Goal: Obtain resource: Obtain resource

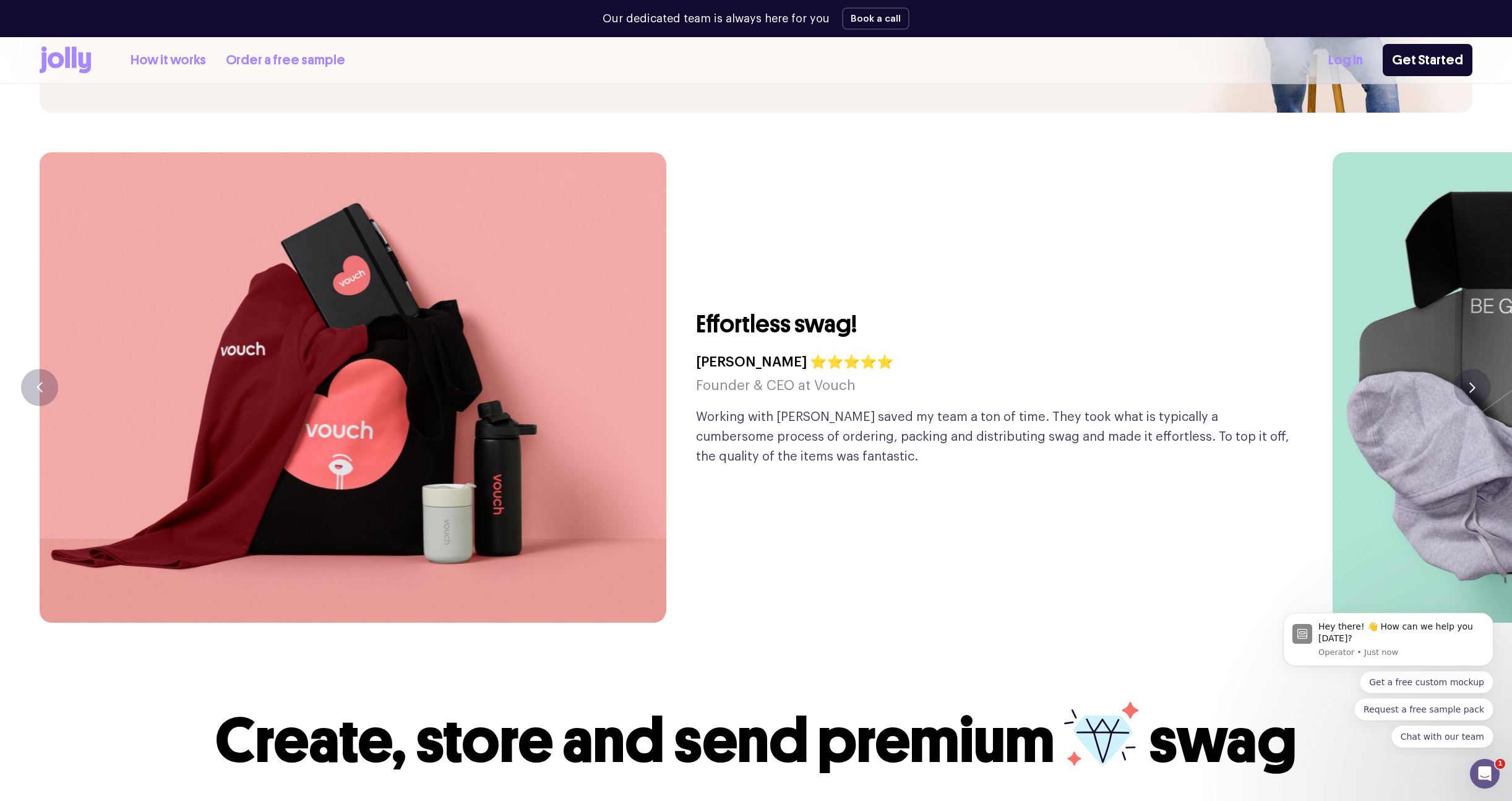
scroll to position [3123, 0]
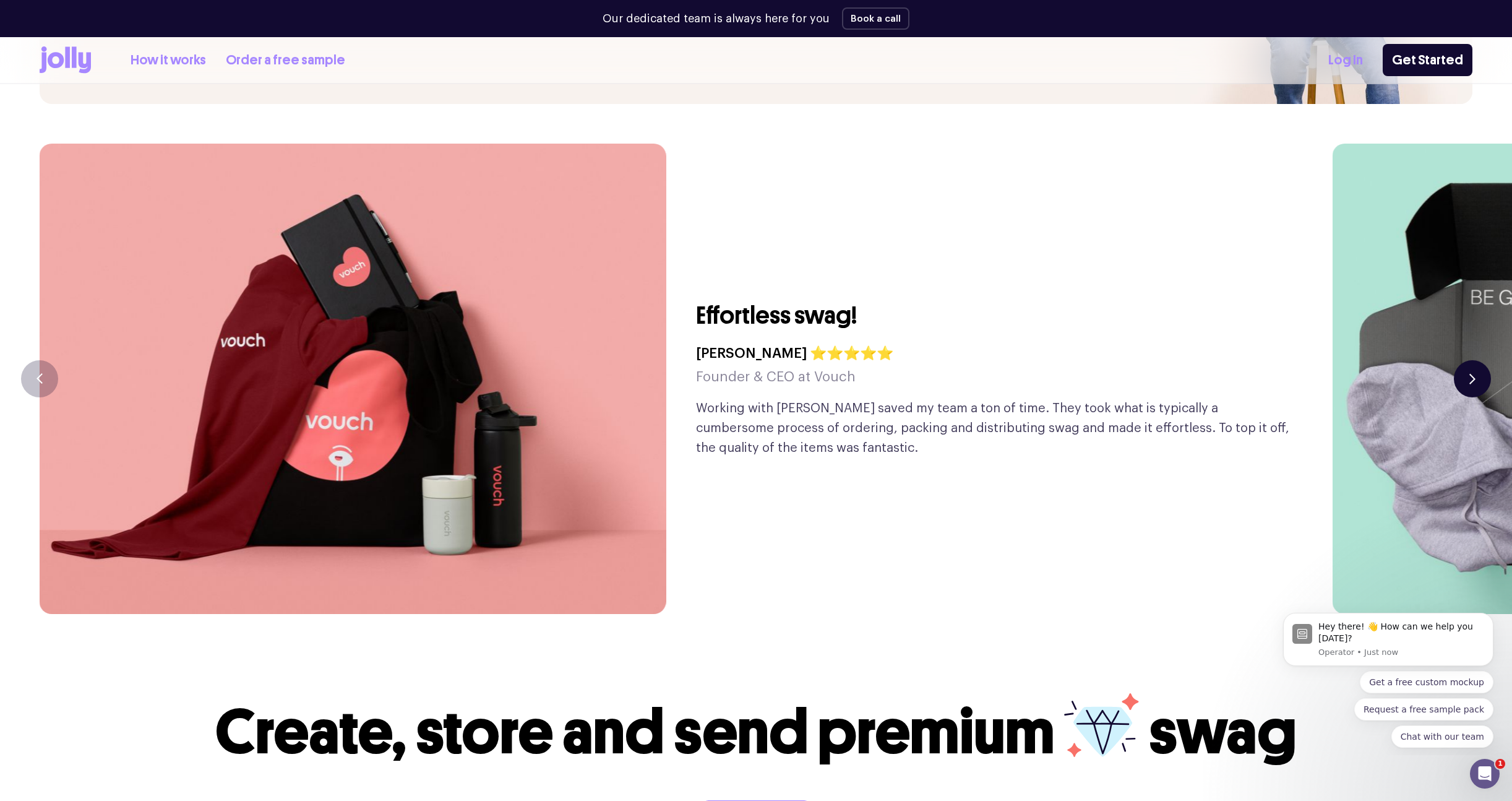
click at [1471, 373] on icon "button" at bounding box center [1472, 378] width 6 height 11
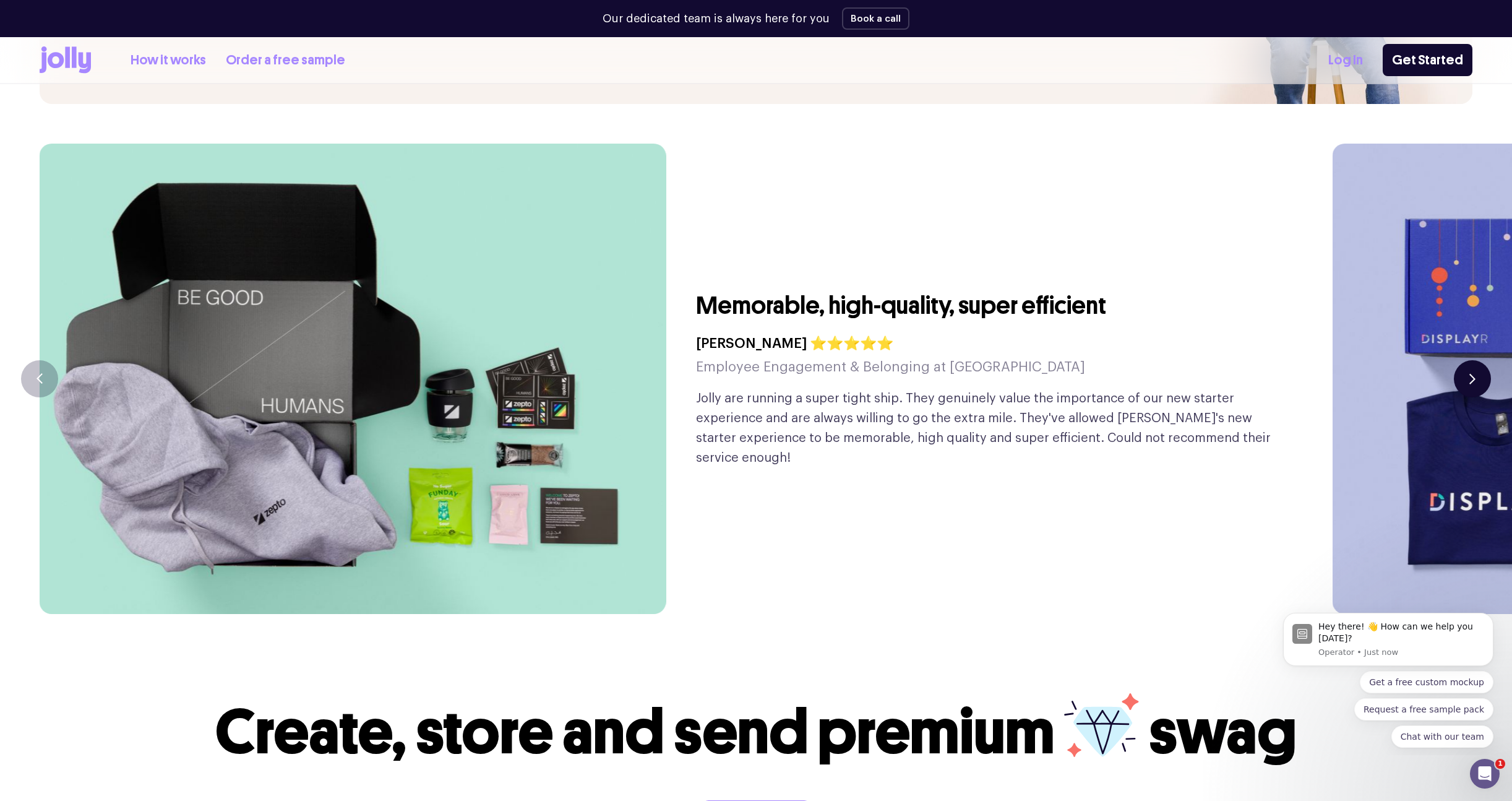
click at [1471, 373] on icon "button" at bounding box center [1472, 378] width 6 height 11
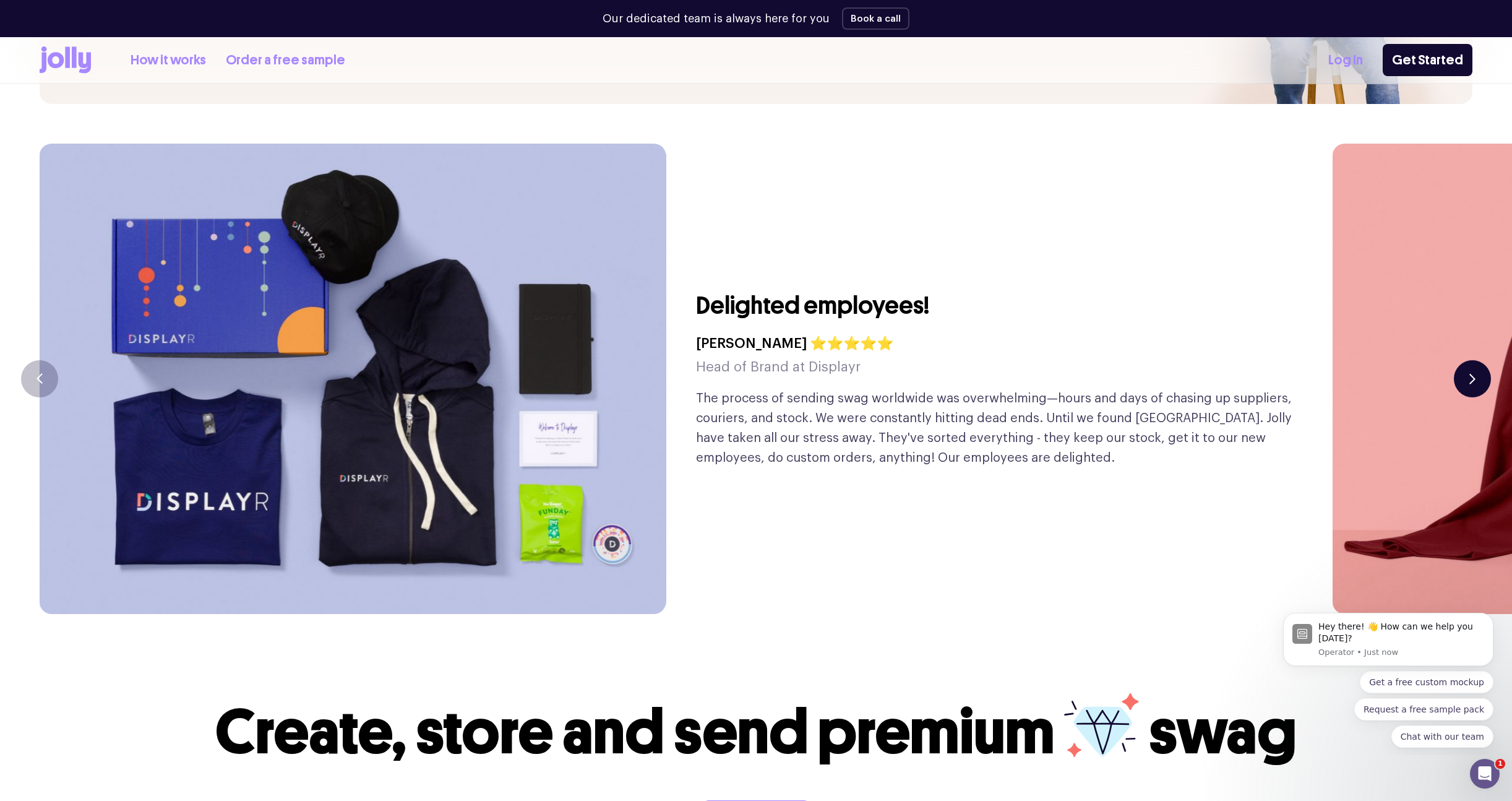
click at [1471, 373] on icon "button" at bounding box center [1472, 378] width 6 height 11
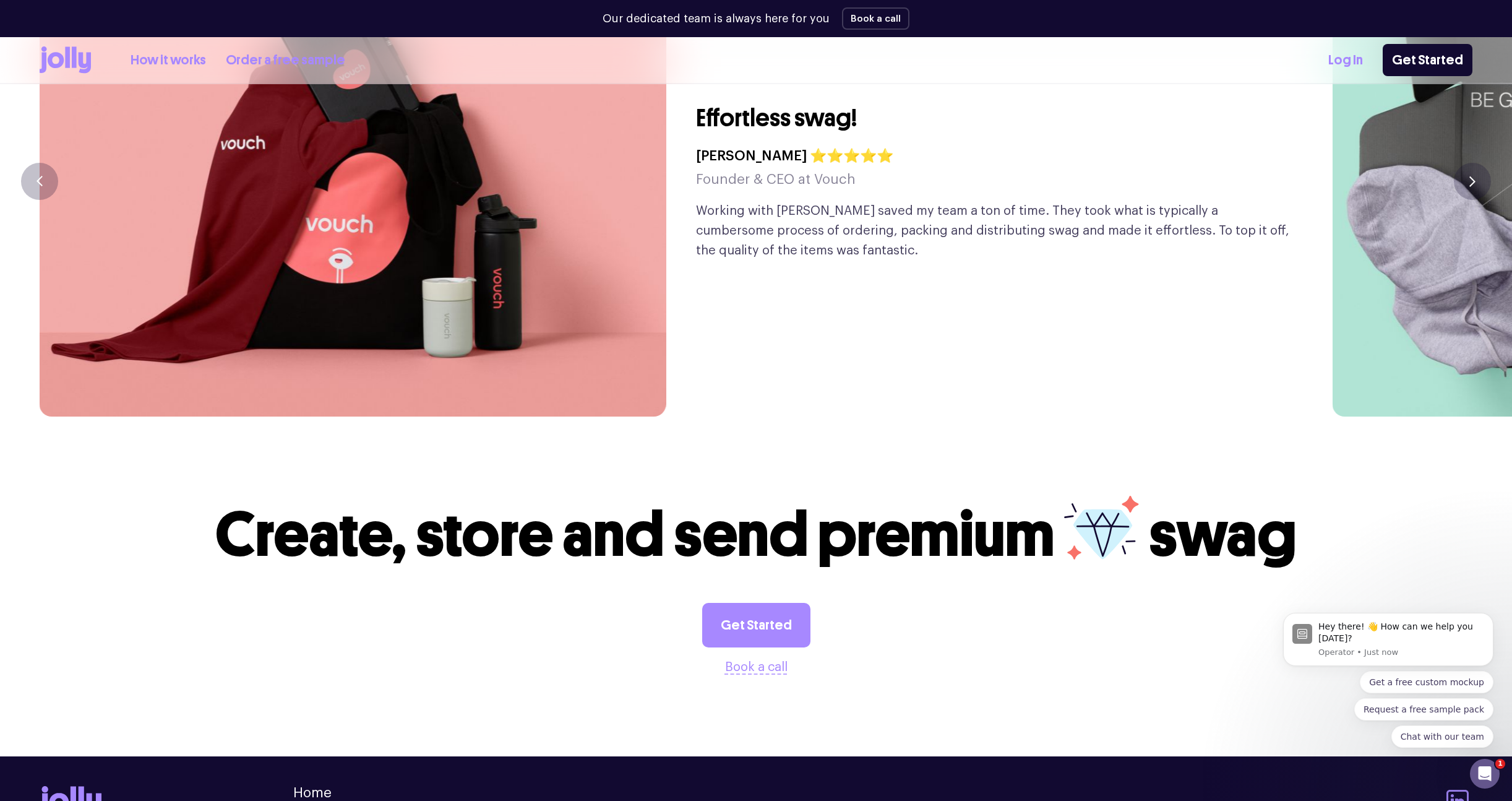
scroll to position [3477, 0]
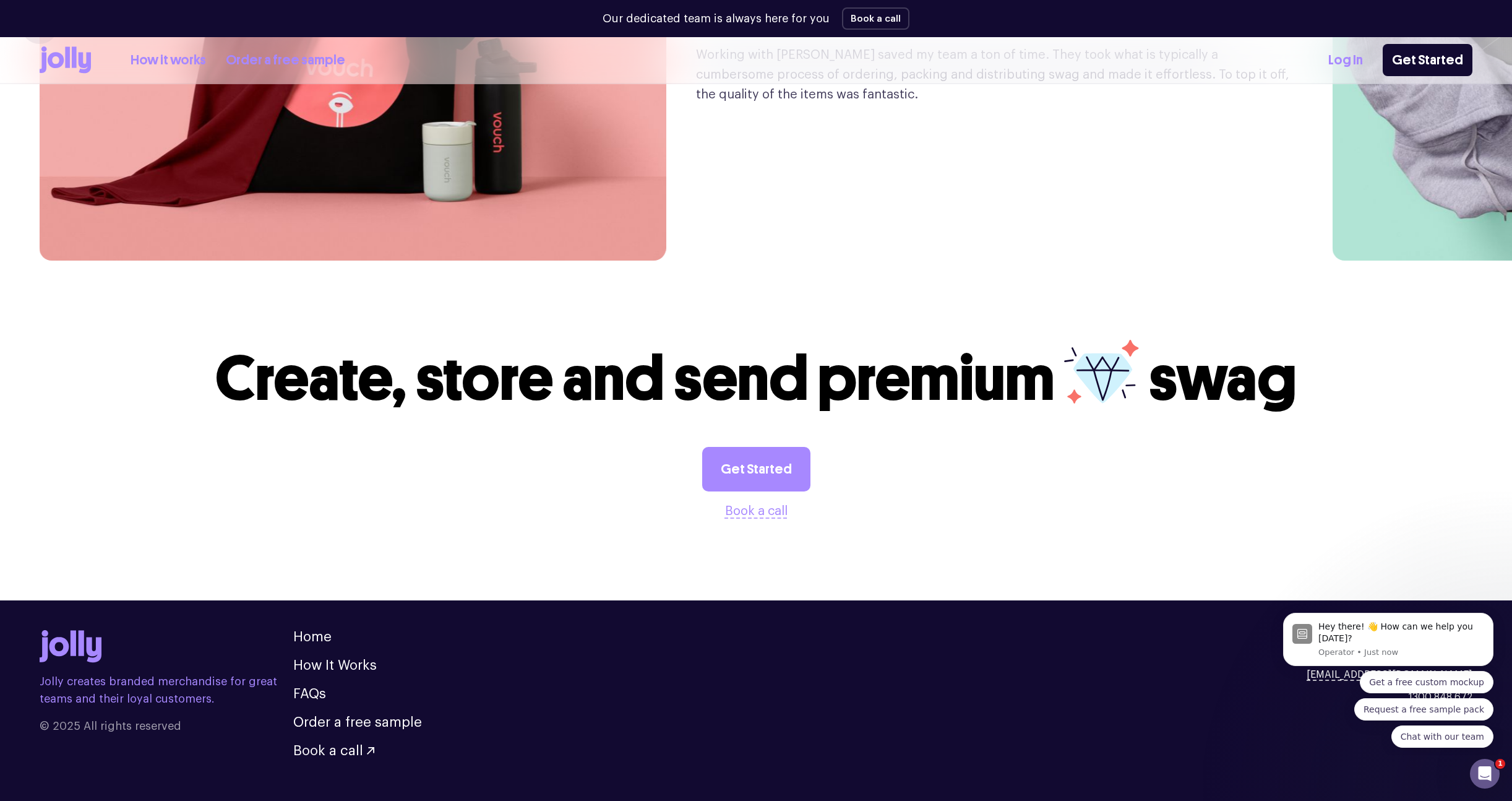
click at [326, 630] on ul "Home How It Works FAQs Order a free sample Book a call" at bounding box center [357, 693] width 129 height 127
click at [320, 658] on link "How It Works" at bounding box center [334, 665] width 84 height 14
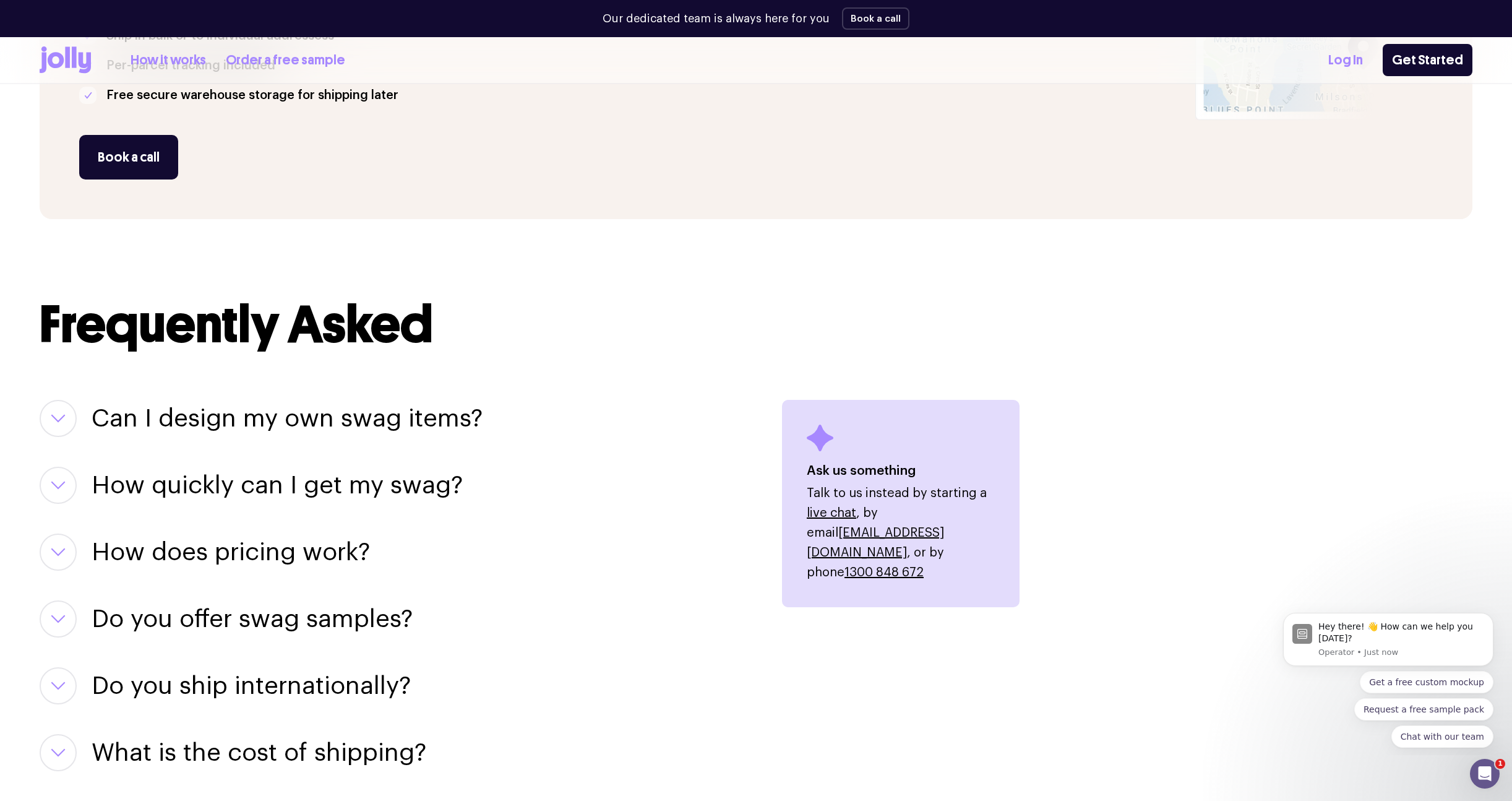
scroll to position [1283, 0]
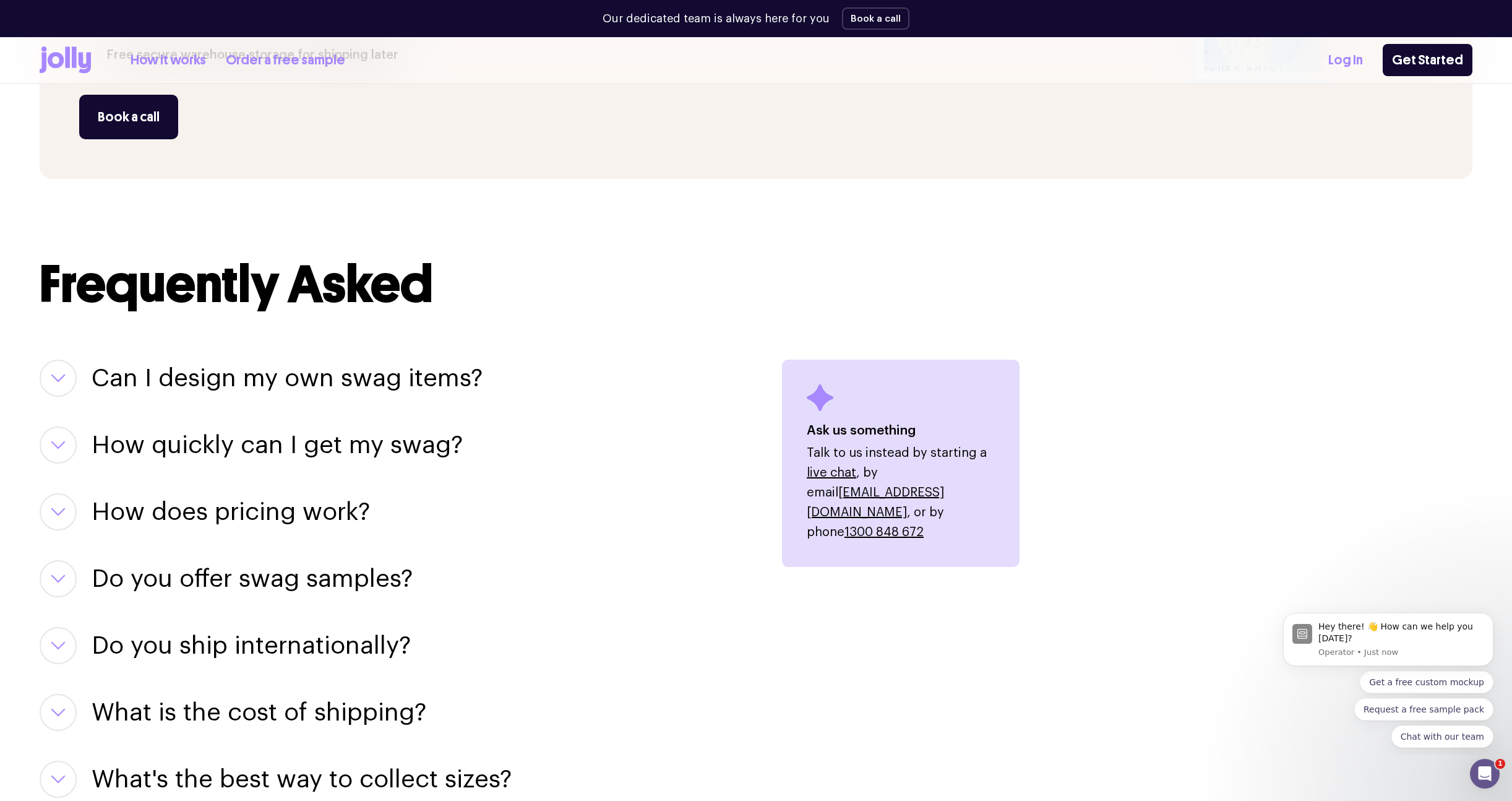
click at [56, 374] on icon "button" at bounding box center [58, 378] width 15 height 9
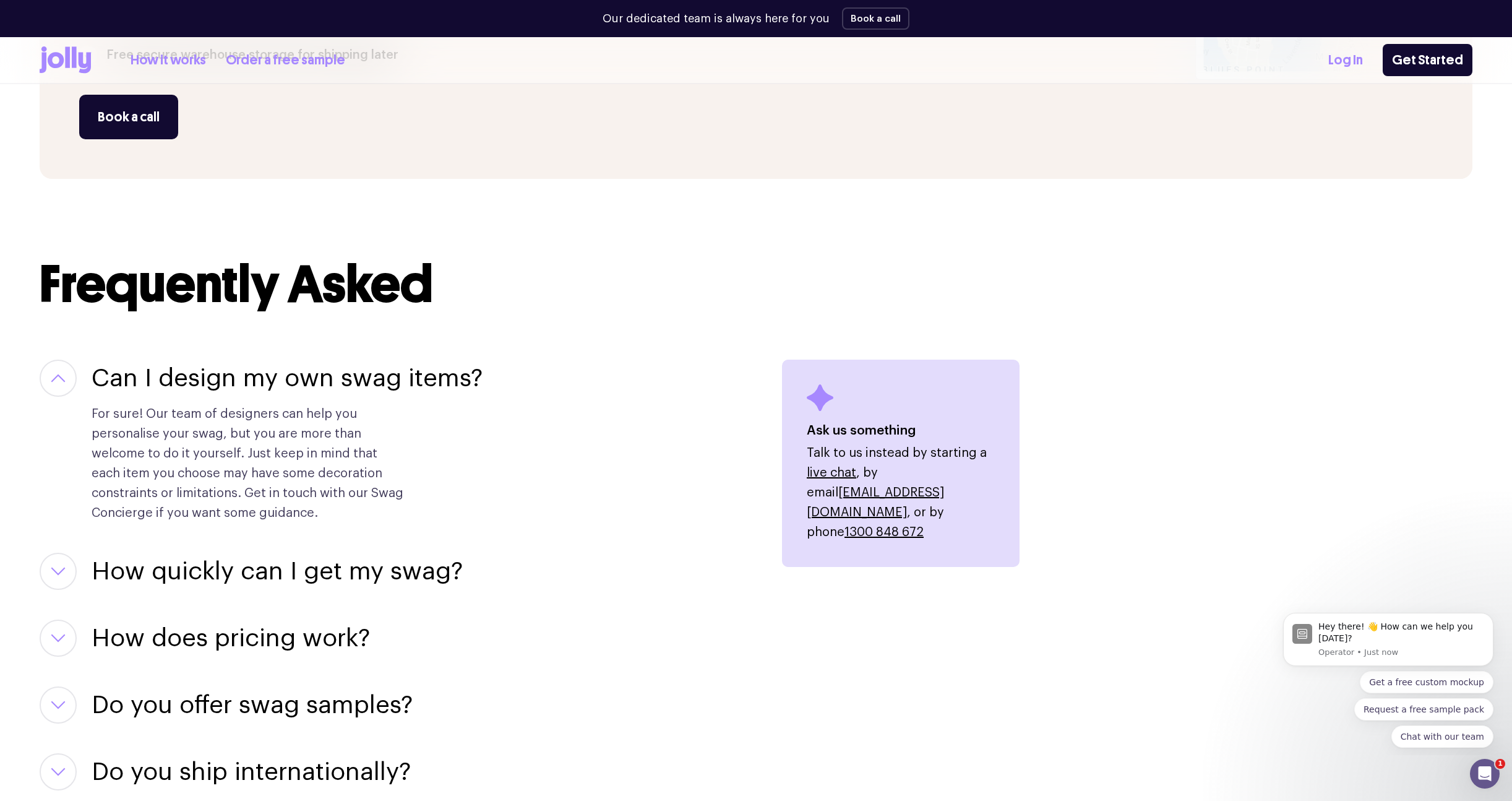
click at [56, 374] on icon "button" at bounding box center [58, 378] width 15 height 9
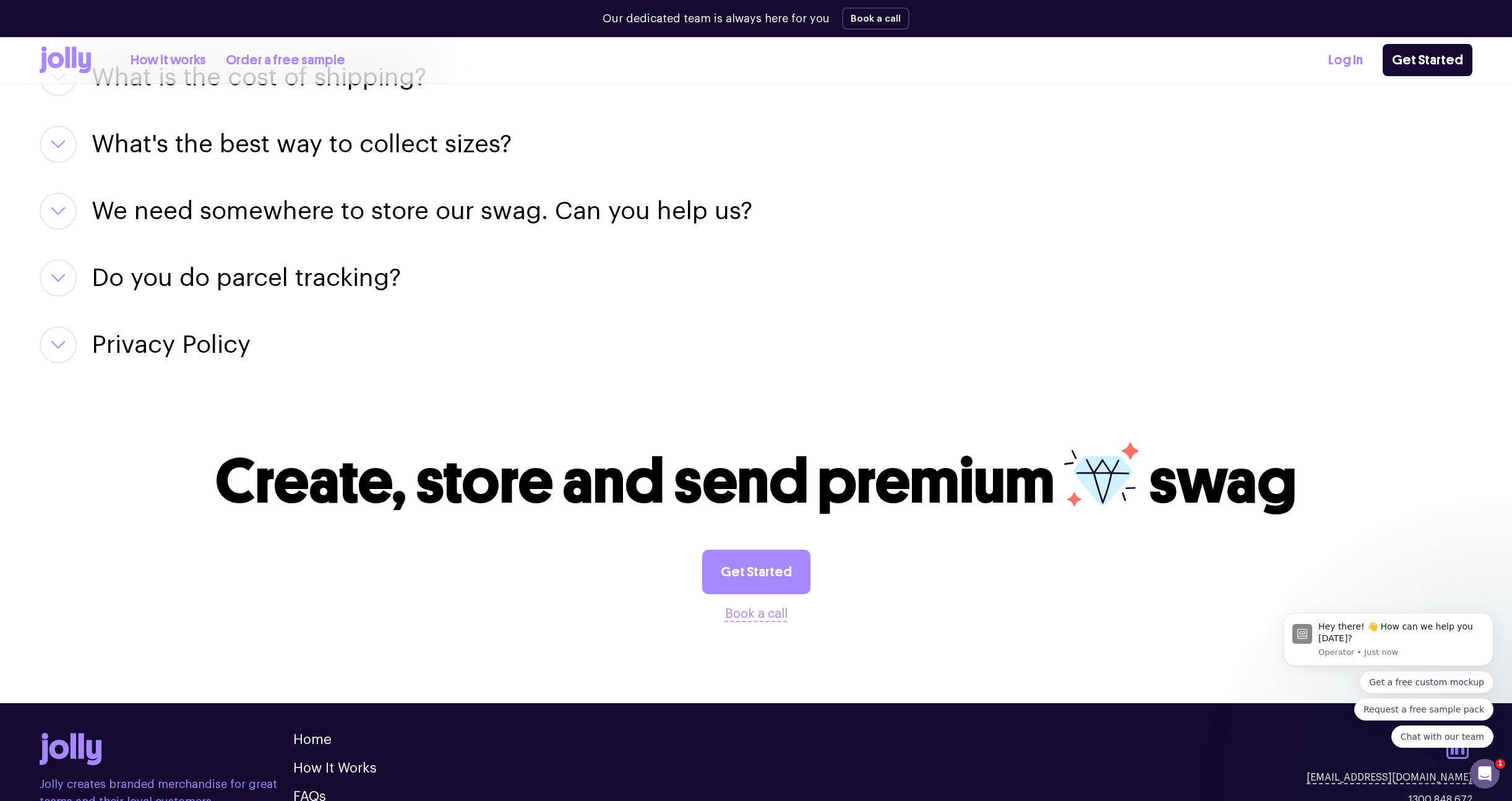
scroll to position [2030, 0]
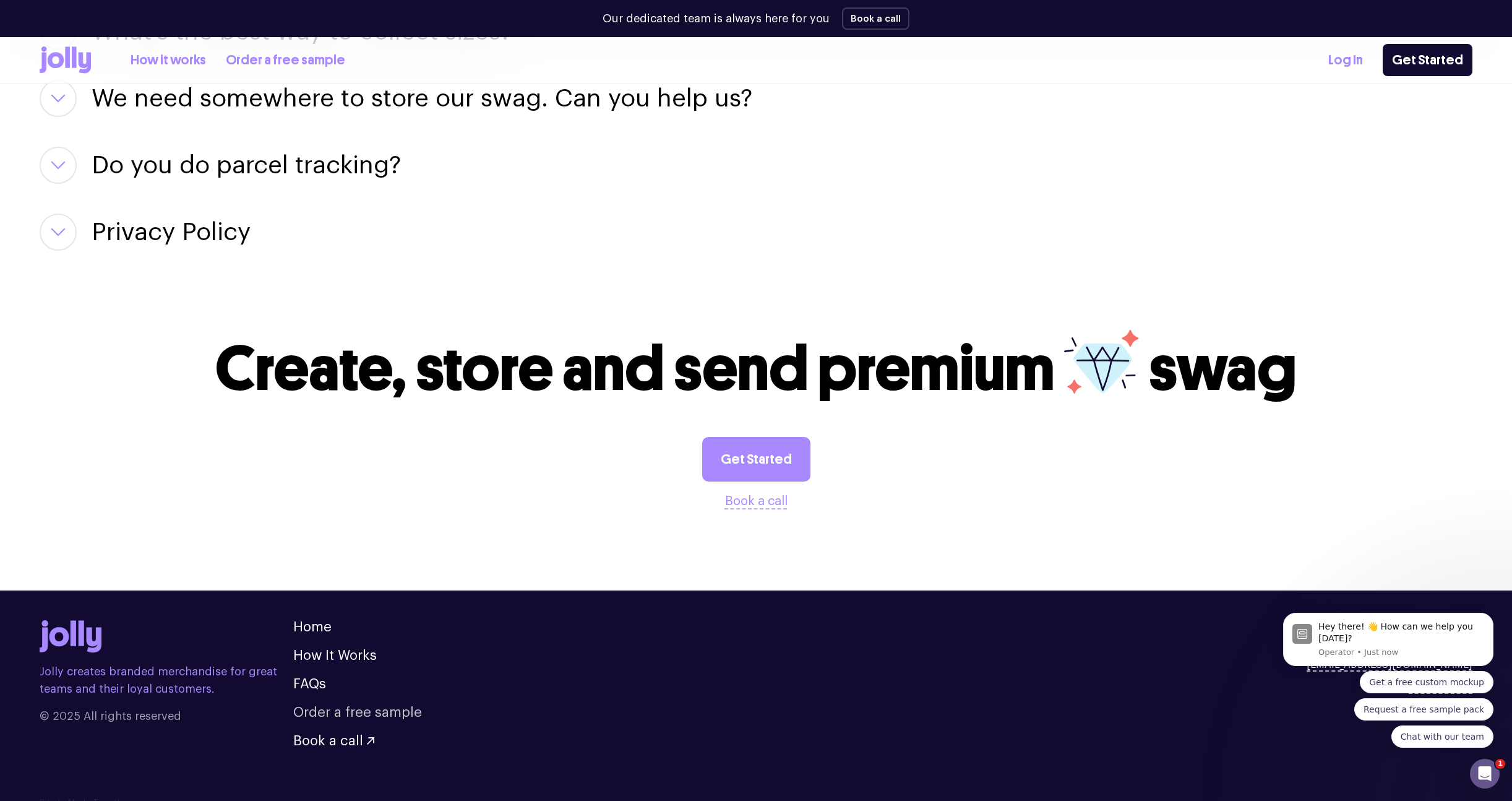
click at [325, 705] on link "Order a free sample" at bounding box center [357, 712] width 129 height 14
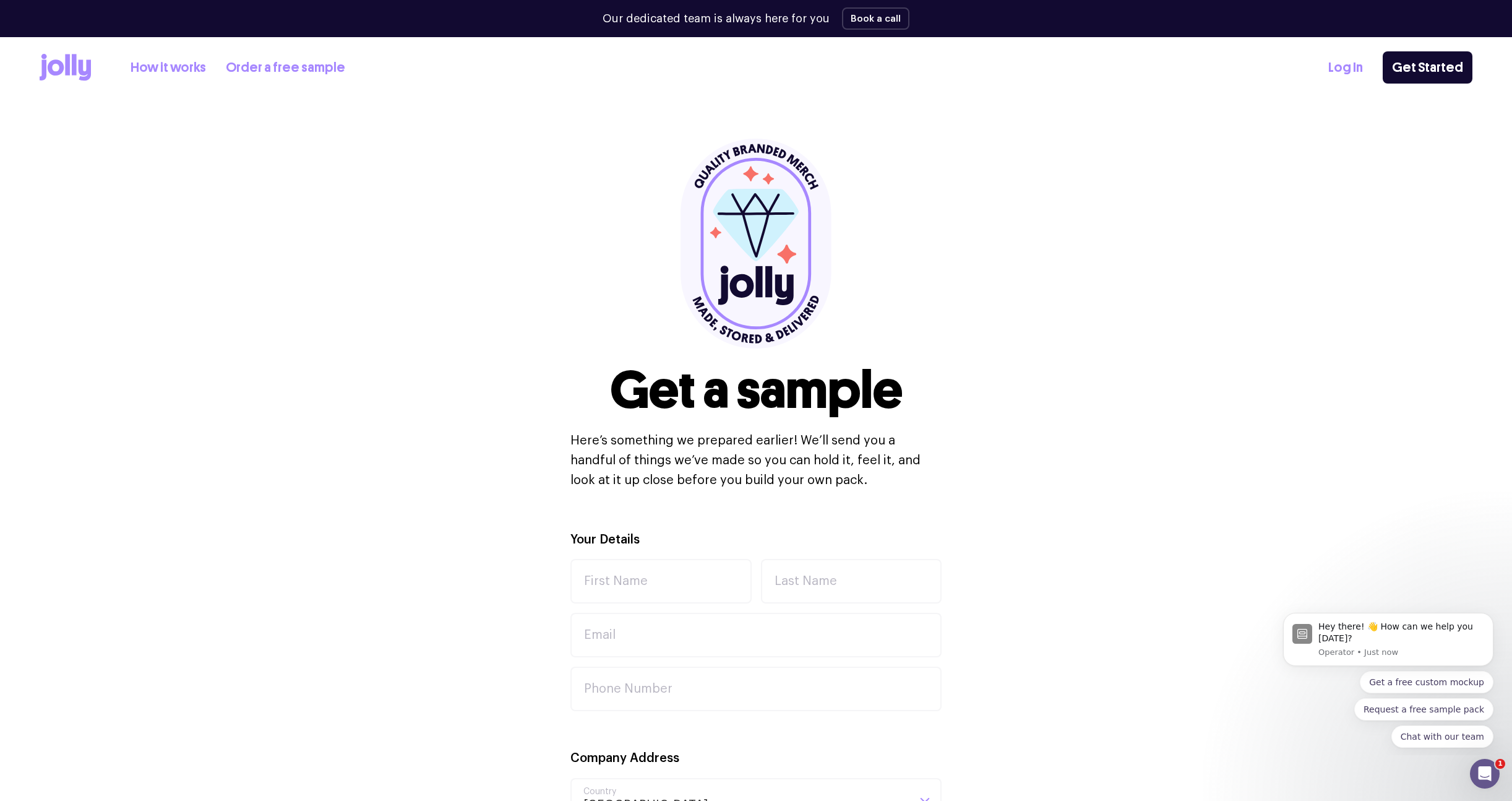
click at [79, 70] on icon at bounding box center [84, 71] width 12 height 21
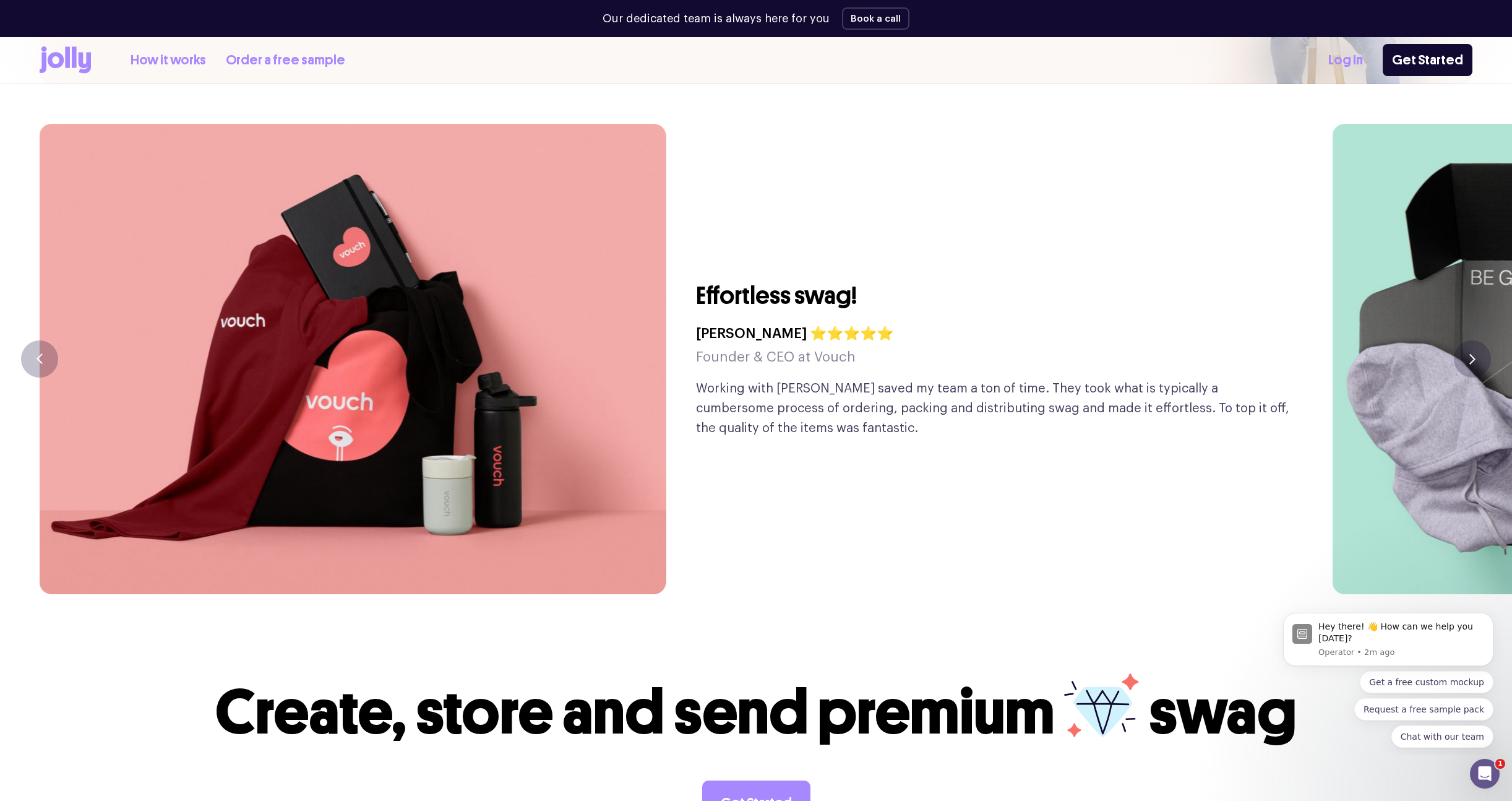
scroll to position [3120, 0]
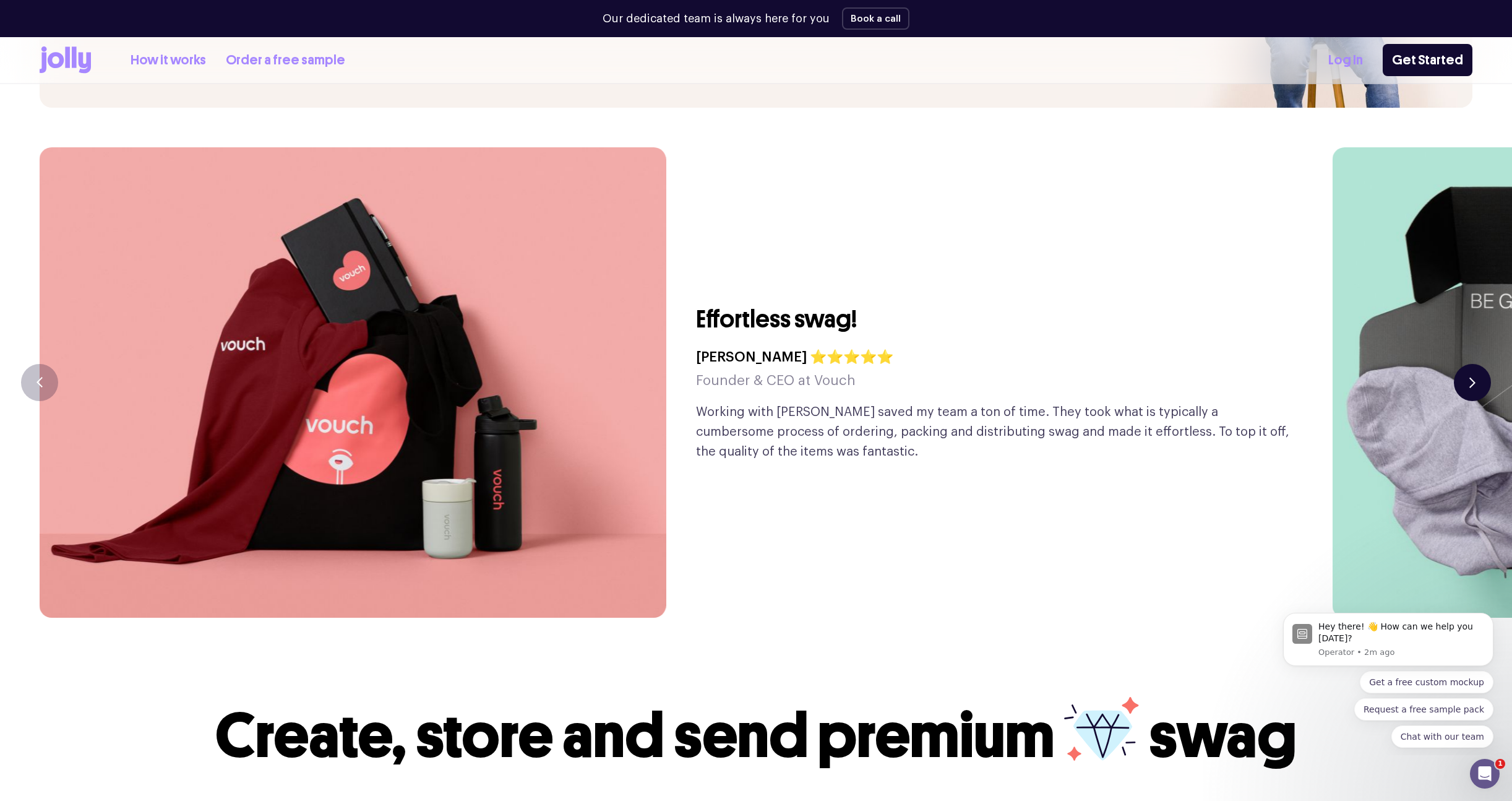
click at [1474, 377] on icon "button" at bounding box center [1472, 381] width 6 height 11
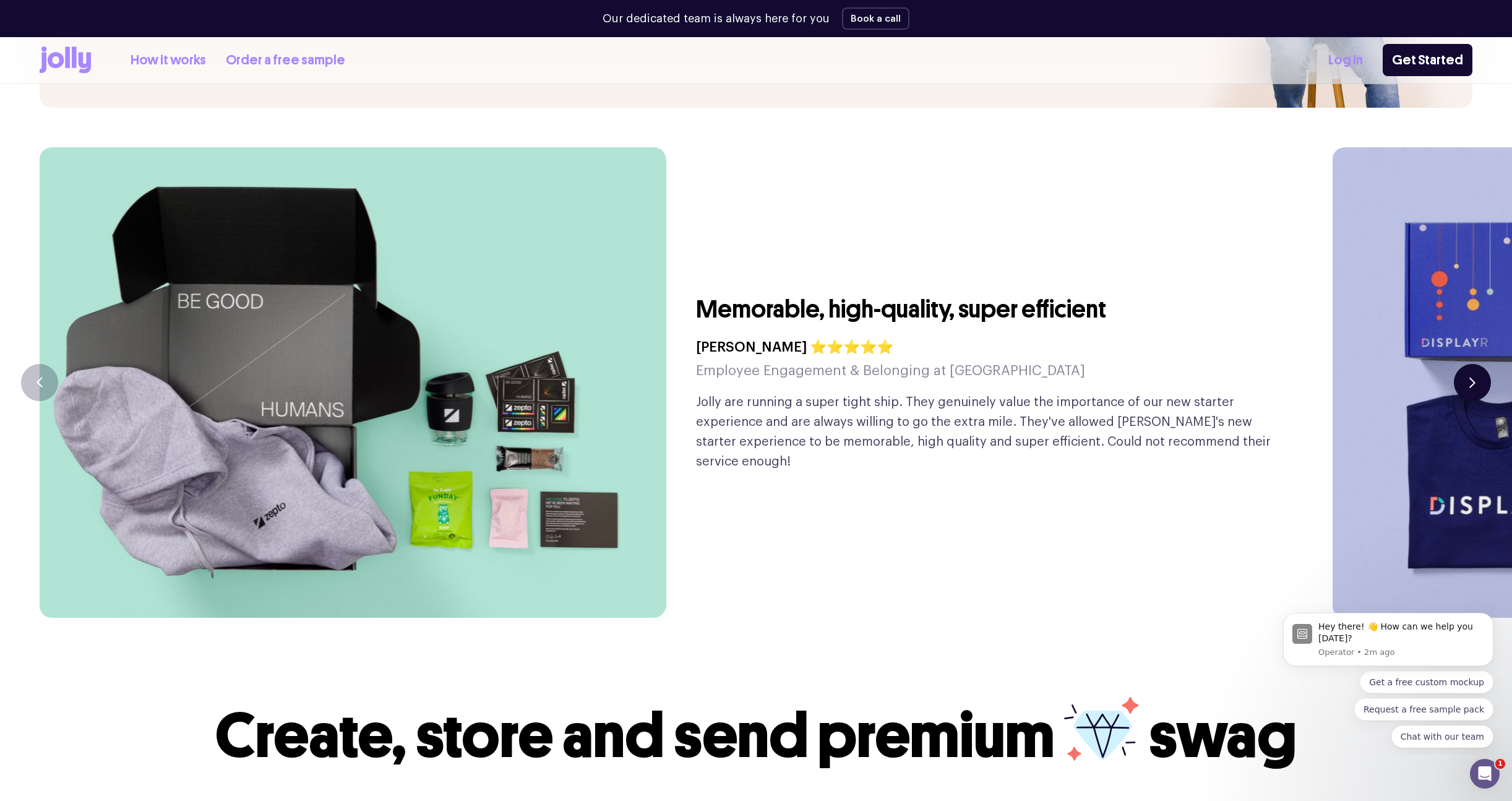
click at [1474, 377] on icon "button" at bounding box center [1472, 381] width 6 height 11
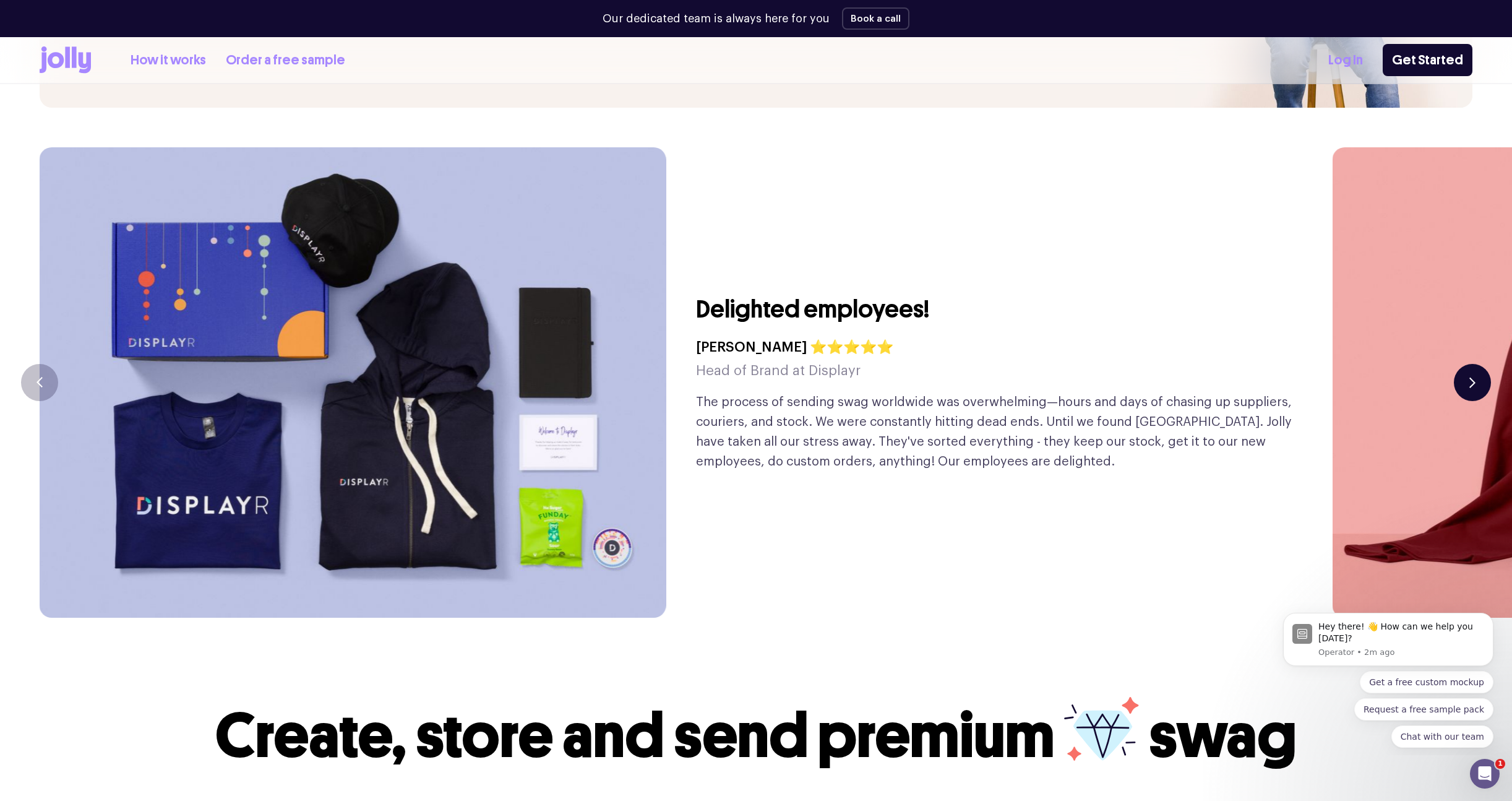
click at [1473, 377] on icon "button" at bounding box center [1472, 381] width 6 height 11
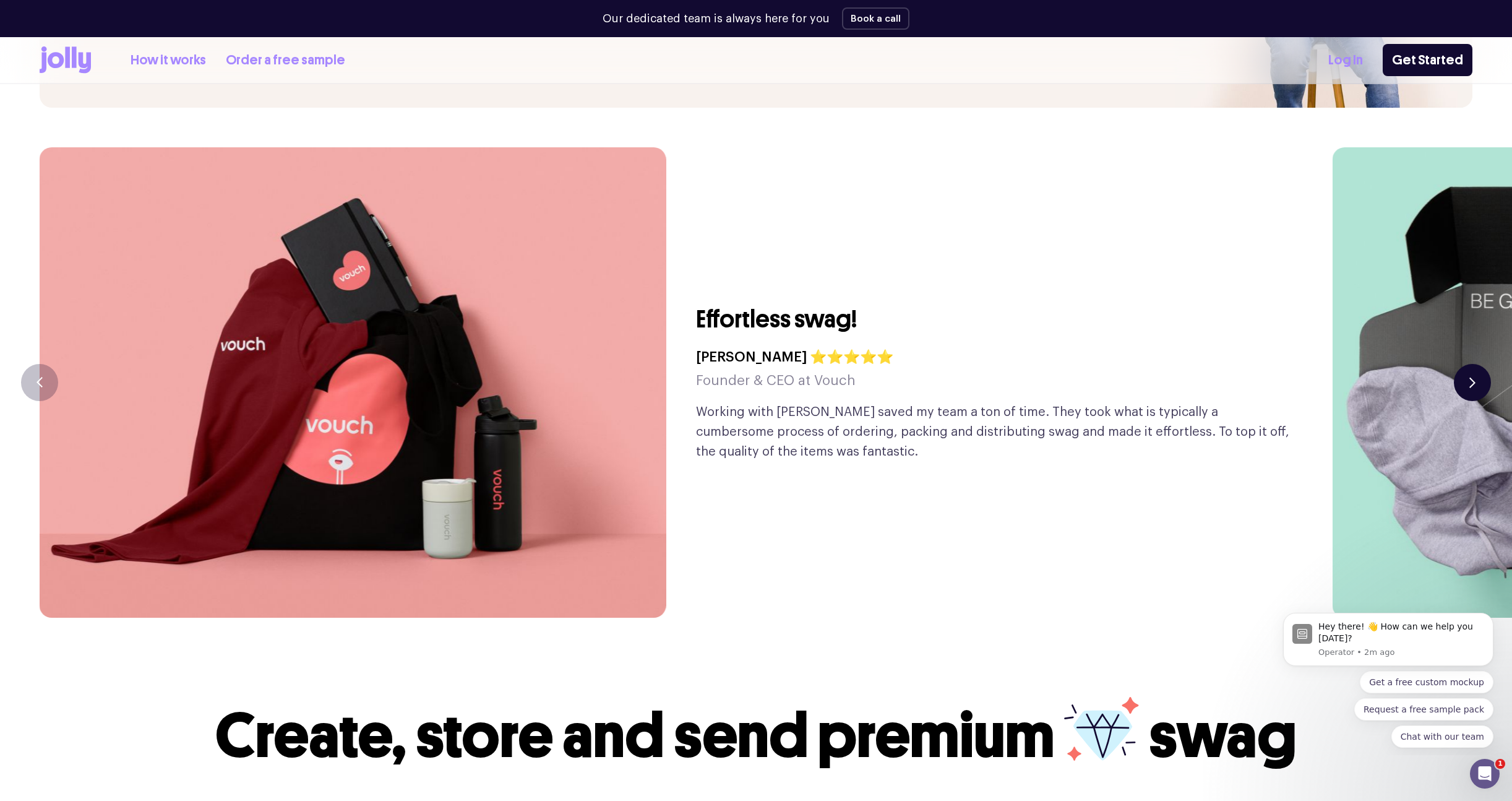
click at [1473, 377] on icon "button" at bounding box center [1472, 381] width 6 height 11
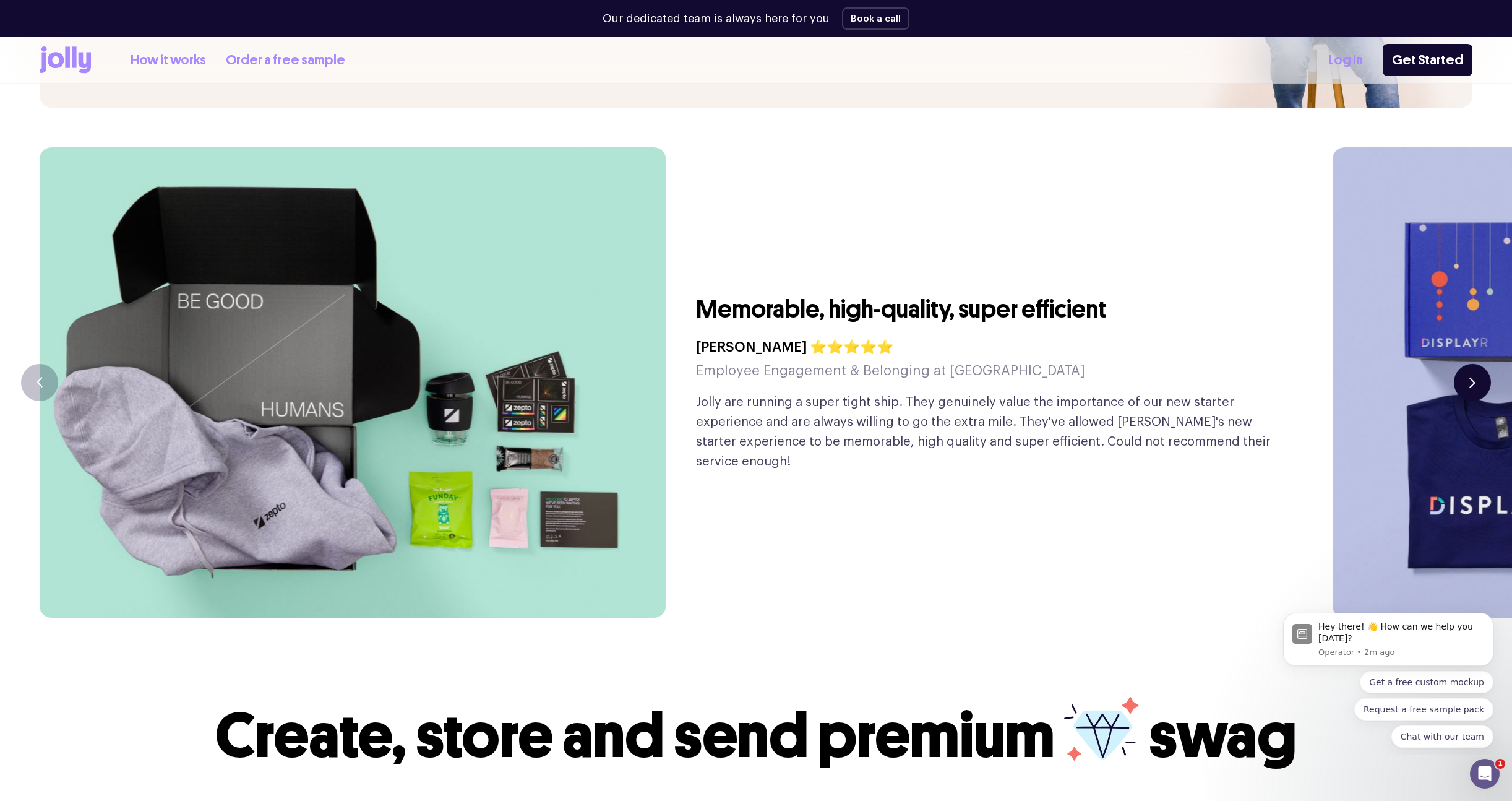
click at [1473, 377] on icon "button" at bounding box center [1472, 381] width 6 height 11
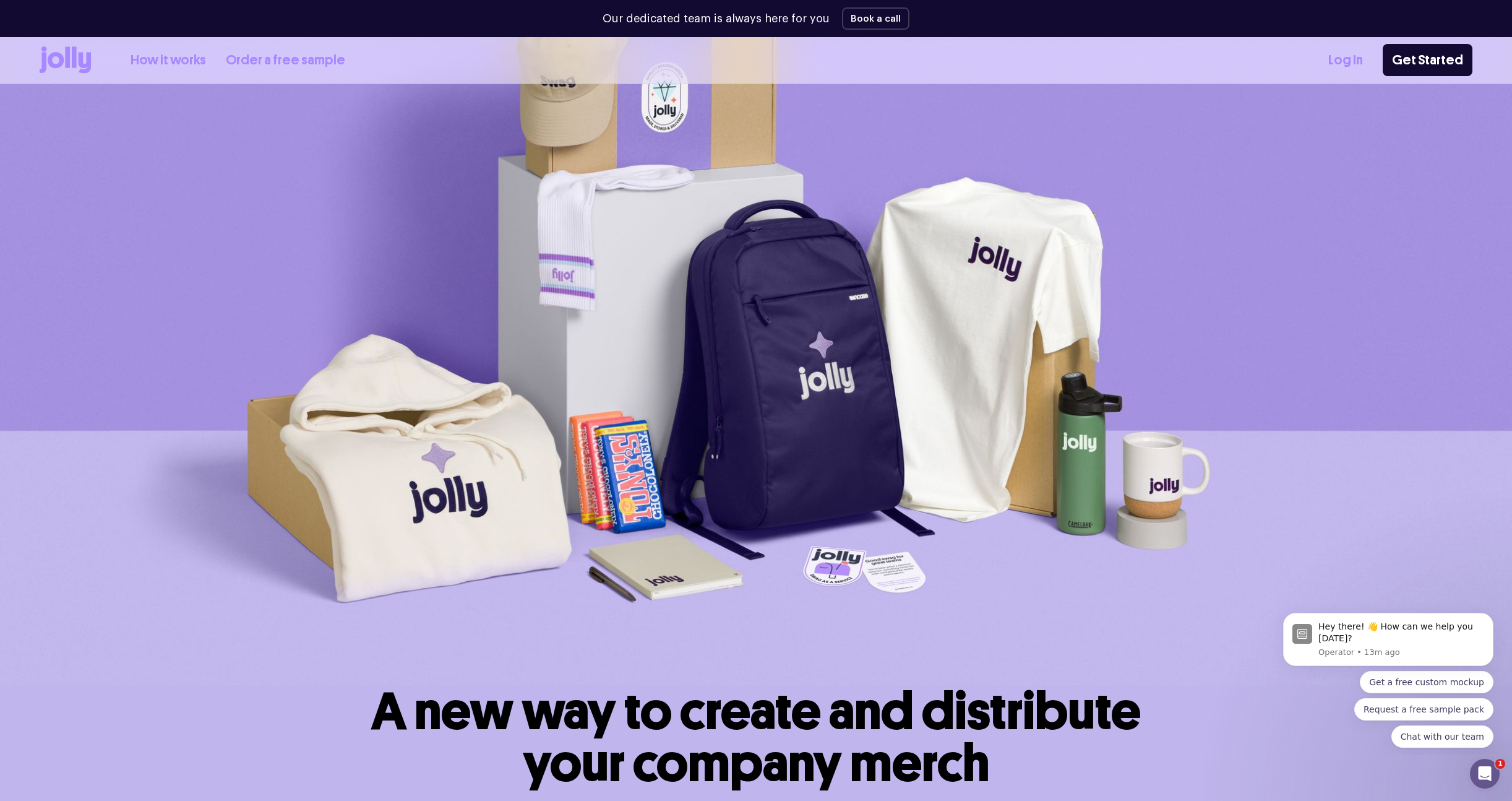
scroll to position [0, 0]
